Goal: Task Accomplishment & Management: Use online tool/utility

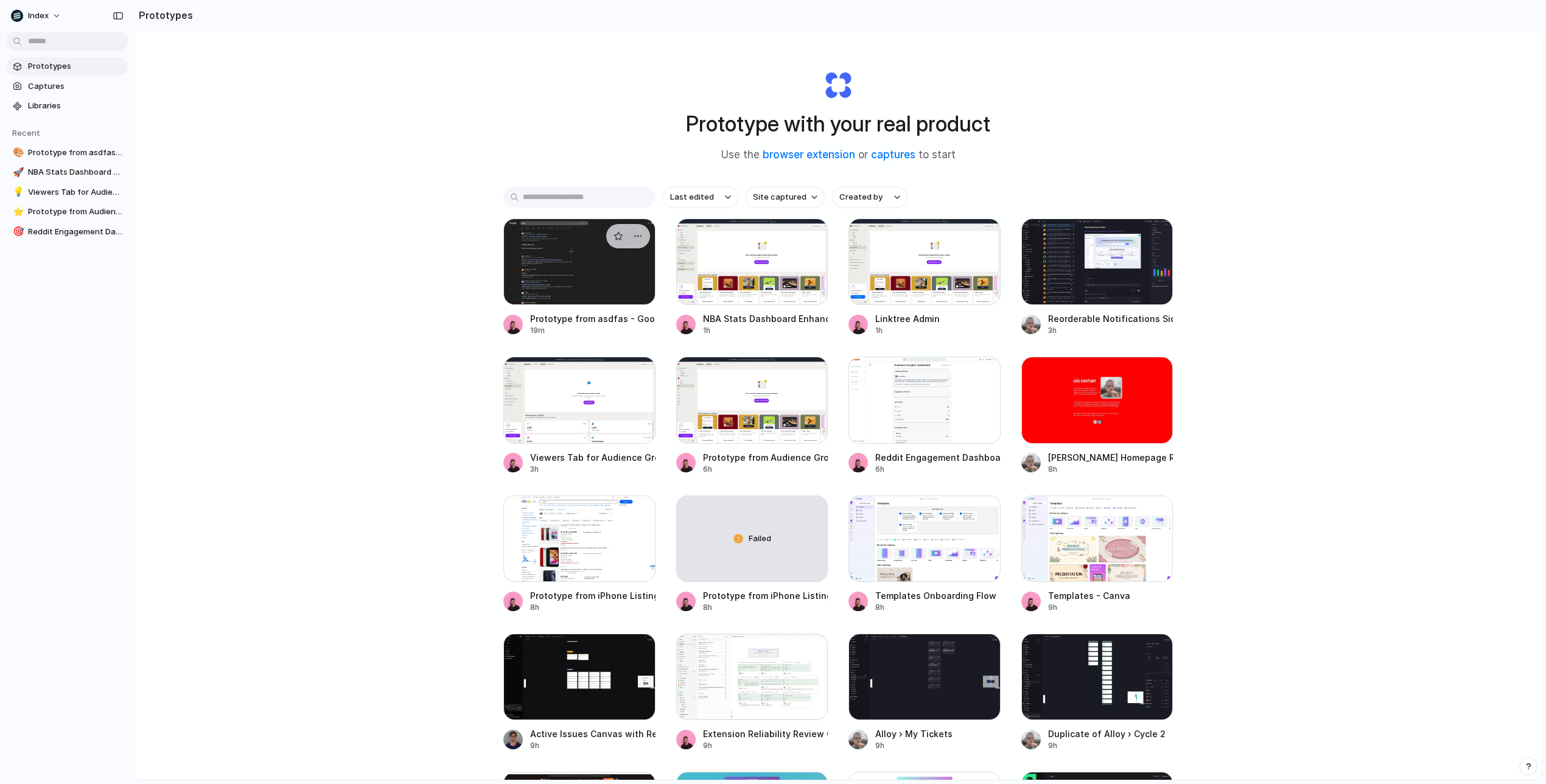
click at [579, 286] on div at bounding box center [579, 261] width 152 height 86
